Goal: Check status: Check status

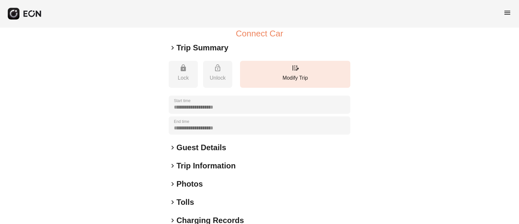
scroll to position [122, 0]
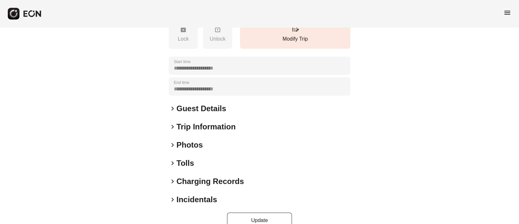
click at [174, 112] on span "keyboard_arrow_right" at bounding box center [173, 108] width 8 height 8
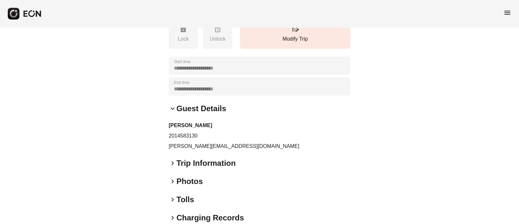
click at [171, 112] on span "keyboard_arrow_down" at bounding box center [173, 108] width 8 height 8
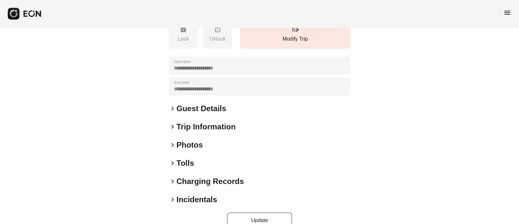
scroll to position [0, 0]
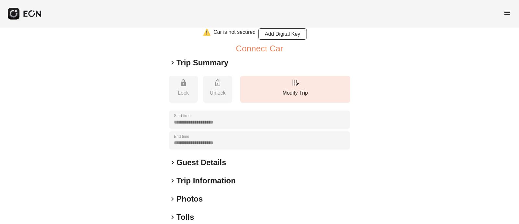
scroll to position [122, 0]
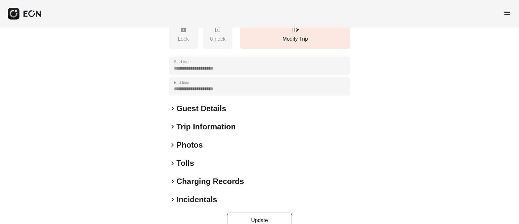
click at [172, 112] on span "keyboard_arrow_right" at bounding box center [173, 108] width 8 height 8
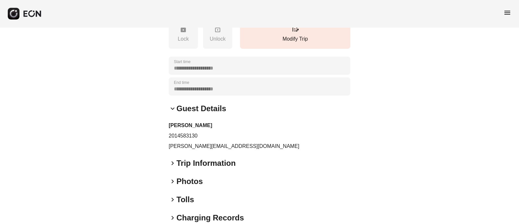
click at [172, 112] on span "keyboard_arrow_down" at bounding box center [173, 108] width 8 height 8
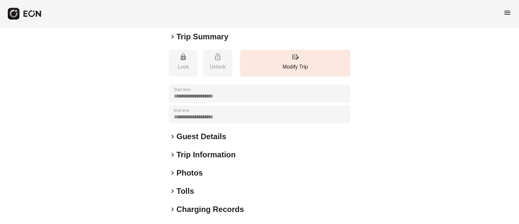
scroll to position [81, 0]
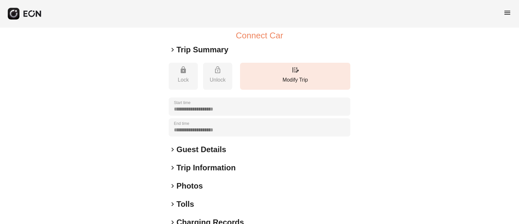
click at [174, 54] on span "keyboard_arrow_right" at bounding box center [173, 50] width 8 height 8
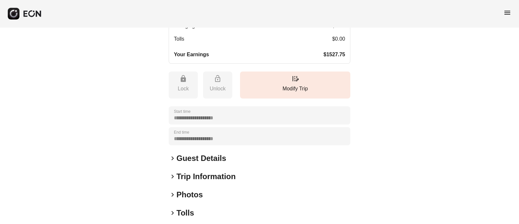
scroll to position [313, 0]
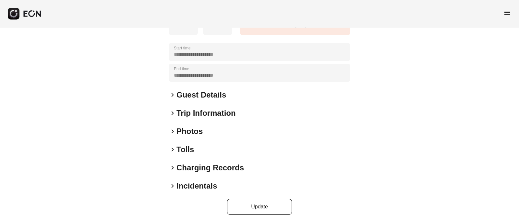
click at [173, 96] on span "keyboard_arrow_right" at bounding box center [173, 95] width 8 height 8
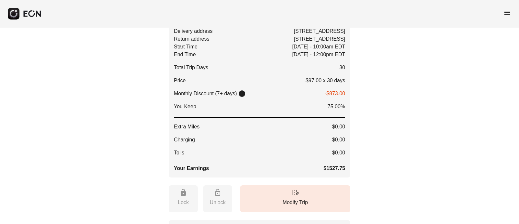
scroll to position [0, 0]
